Goal: Navigation & Orientation: Go to known website

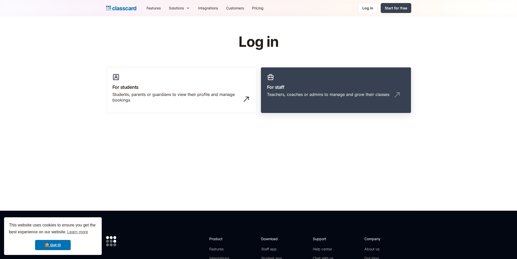
drag, startPoint x: 0, startPoint y: 0, endPoint x: 303, endPoint y: 91, distance: 316.3
click at [303, 91] on div "Teachers, coaches or admins to manage and grow their classes" at bounding box center [328, 94] width 122 height 6
click at [315, 93] on div "Teachers, coaches or admins to manage and grow their classes" at bounding box center [328, 94] width 122 height 6
click at [313, 97] on div "Teachers, coaches or admins to manage and grow their classes" at bounding box center [336, 96] width 138 height 10
